Goal: Transaction & Acquisition: Purchase product/service

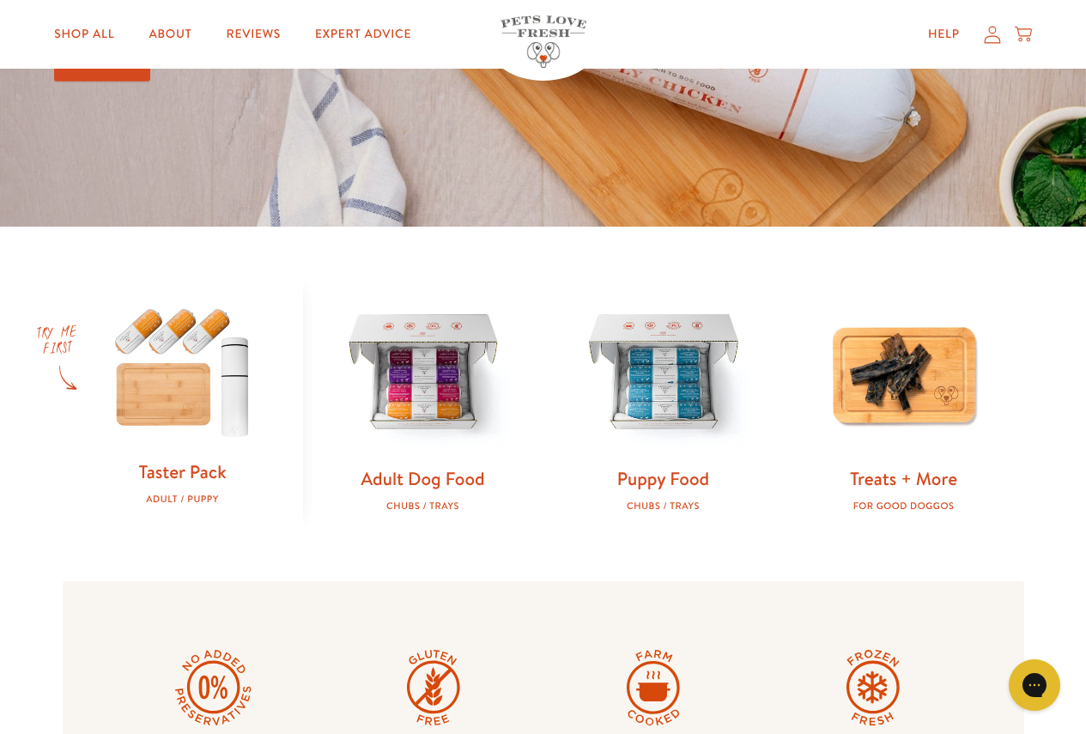
scroll to position [343, 0]
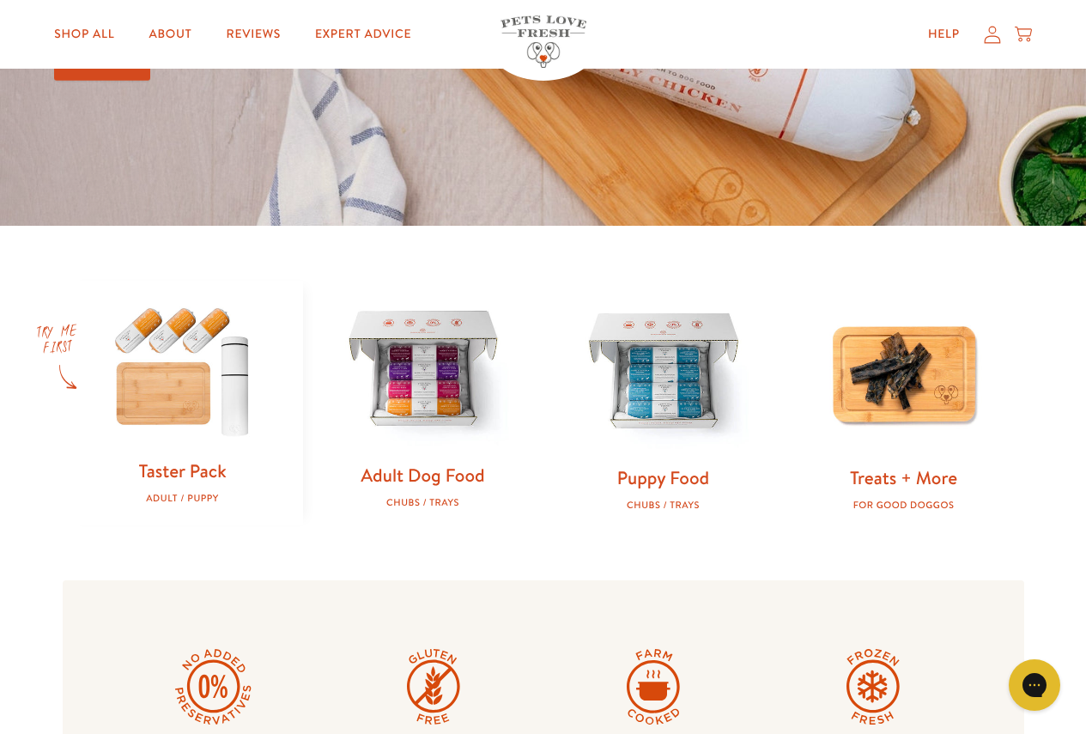
click at [462, 347] on img at bounding box center [422, 370] width 185 height 185
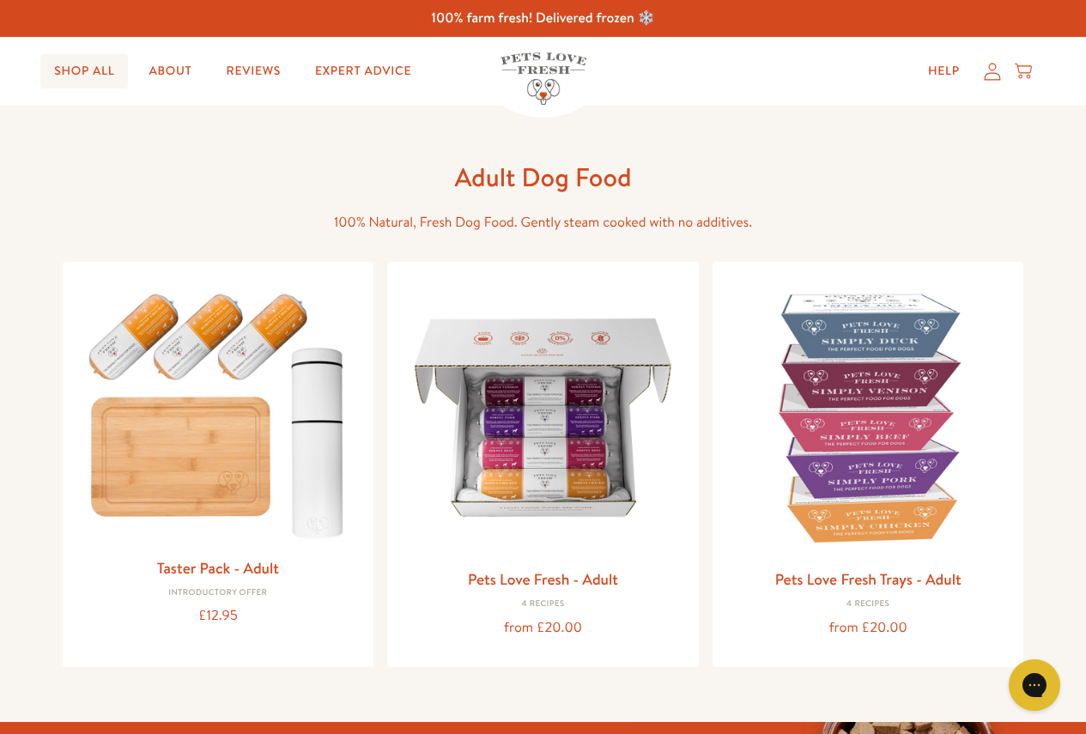
click at [100, 74] on link "Shop All" at bounding box center [84, 71] width 88 height 34
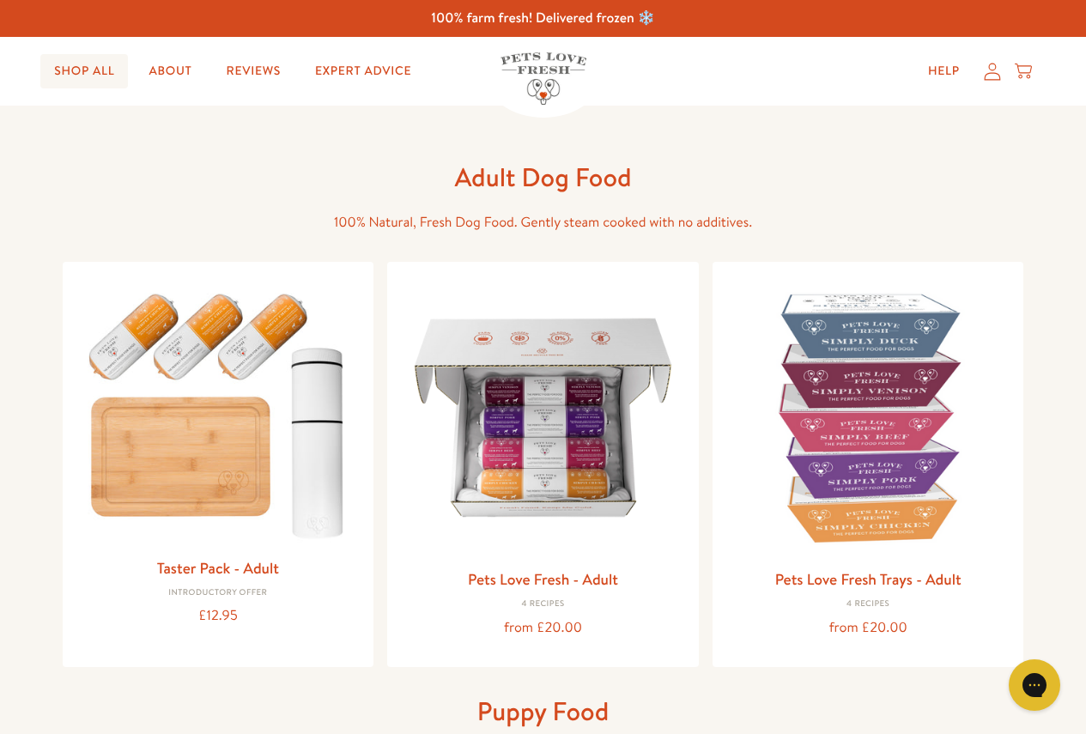
click at [84, 71] on link "Shop All" at bounding box center [84, 71] width 88 height 34
click at [545, 70] on img at bounding box center [543, 78] width 86 height 52
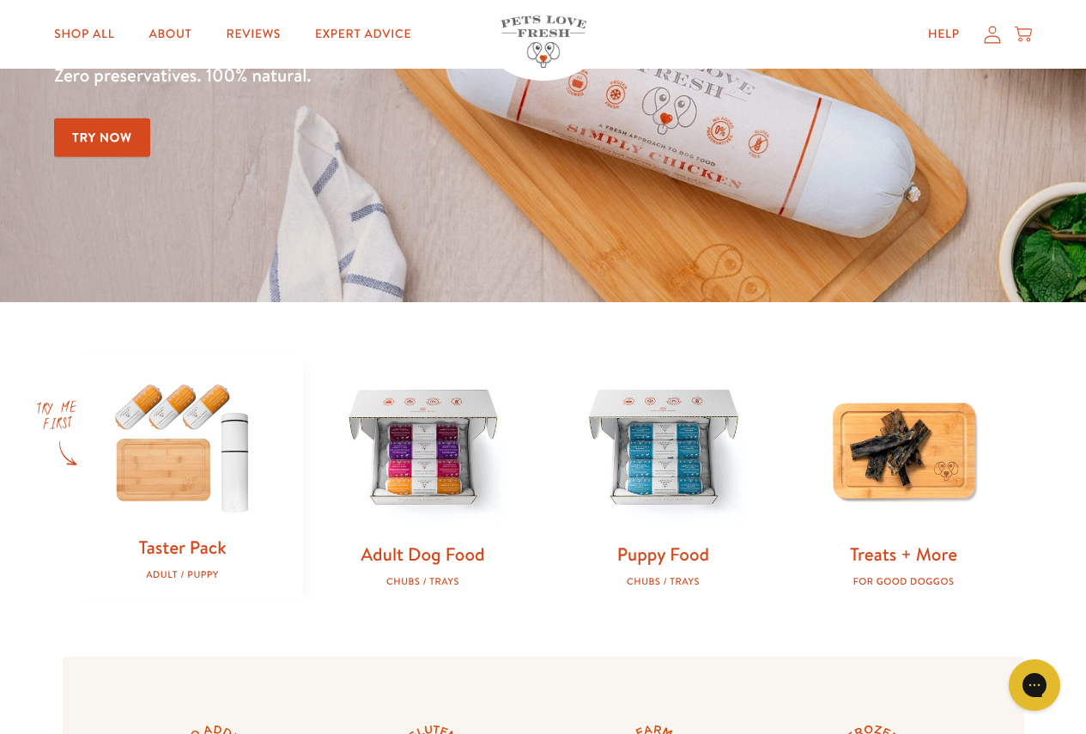
scroll to position [257, 0]
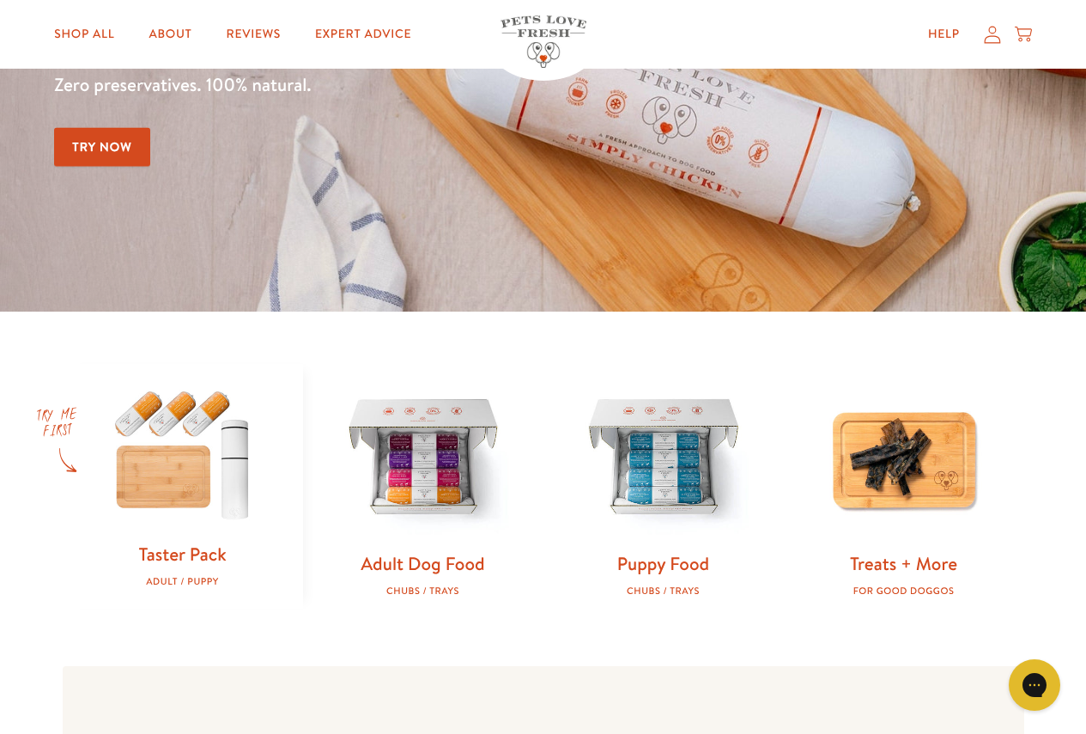
click at [187, 419] on img at bounding box center [182, 453] width 185 height 178
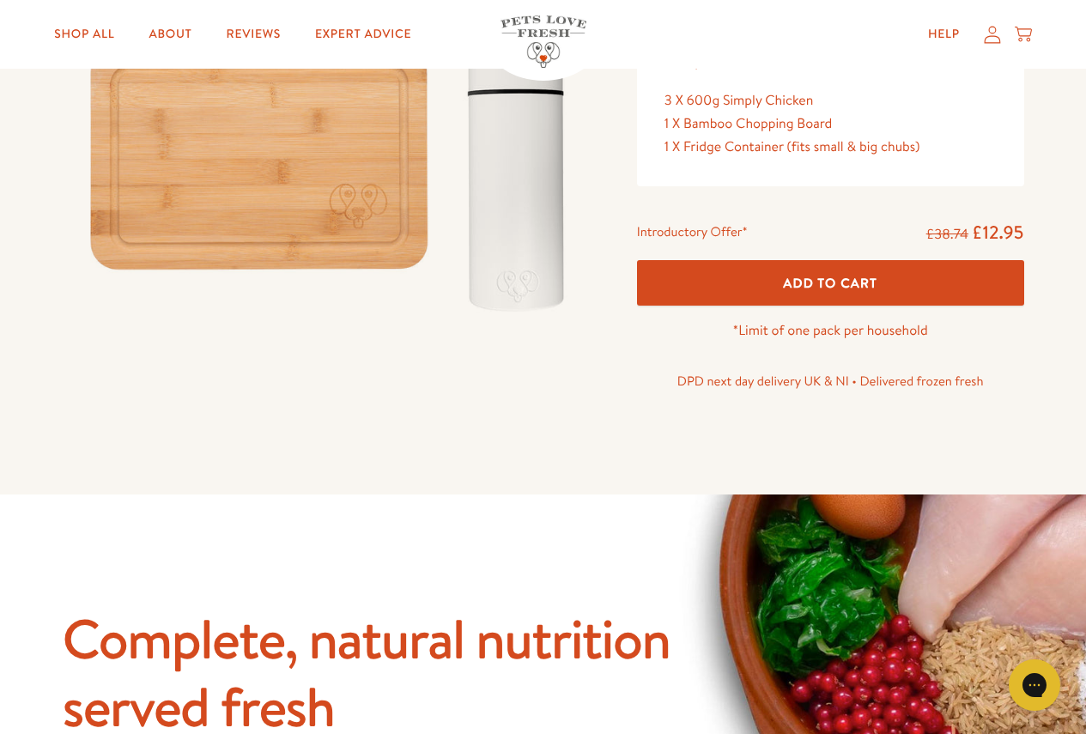
scroll to position [343, 0]
click at [736, 290] on button "Add To Cart" at bounding box center [830, 281] width 387 height 45
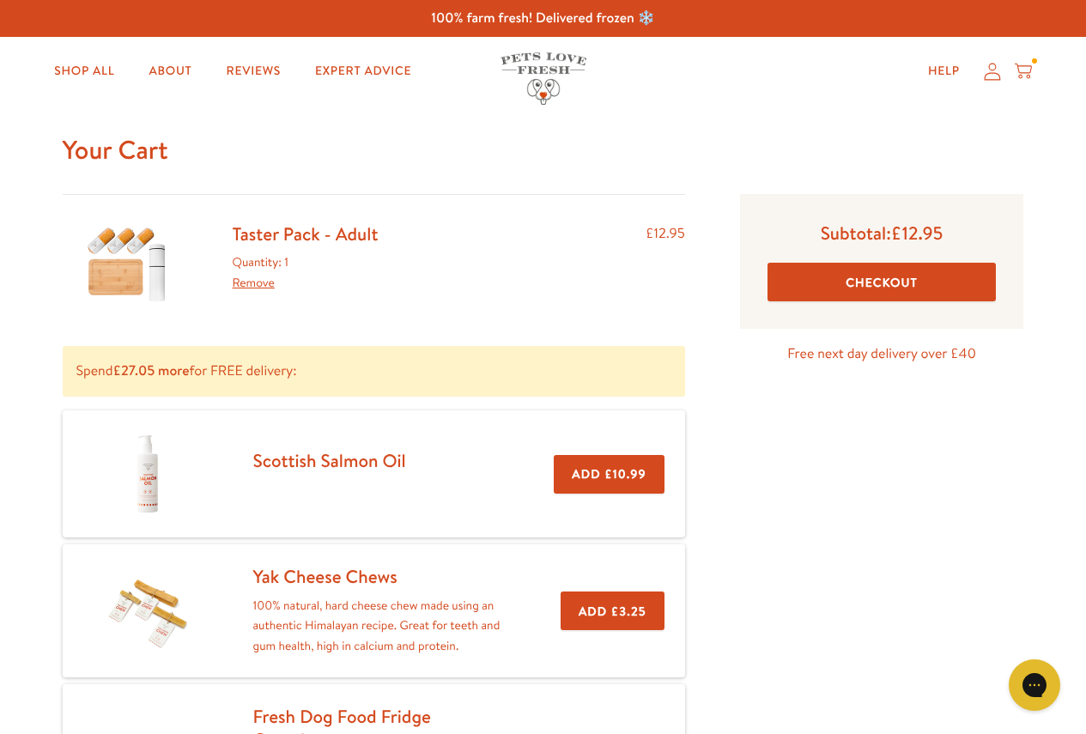
click at [1024, 75] on icon at bounding box center [1023, 71] width 17 height 19
click at [1025, 69] on icon at bounding box center [1023, 71] width 17 height 19
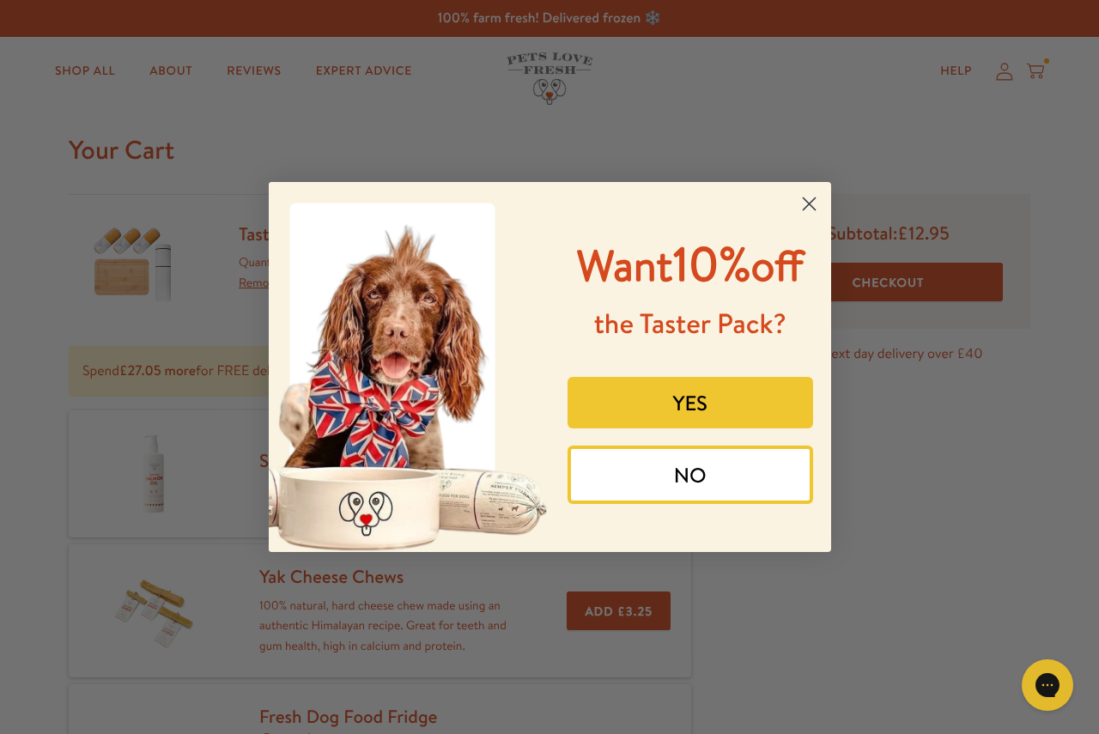
drag, startPoint x: 716, startPoint y: 476, endPoint x: 731, endPoint y: 439, distance: 39.2
click at [716, 474] on button "NO" at bounding box center [689, 474] width 245 height 58
